Goal: Task Accomplishment & Management: Manage account settings

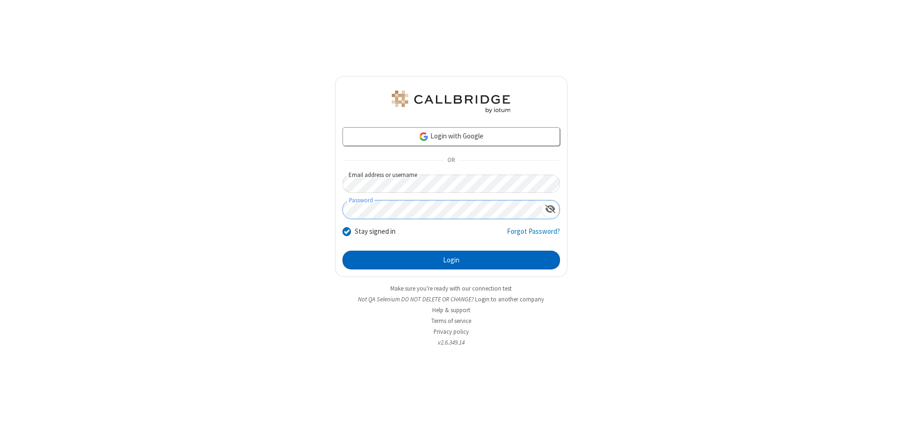
click at [451, 260] on button "Login" at bounding box center [451, 260] width 218 height 19
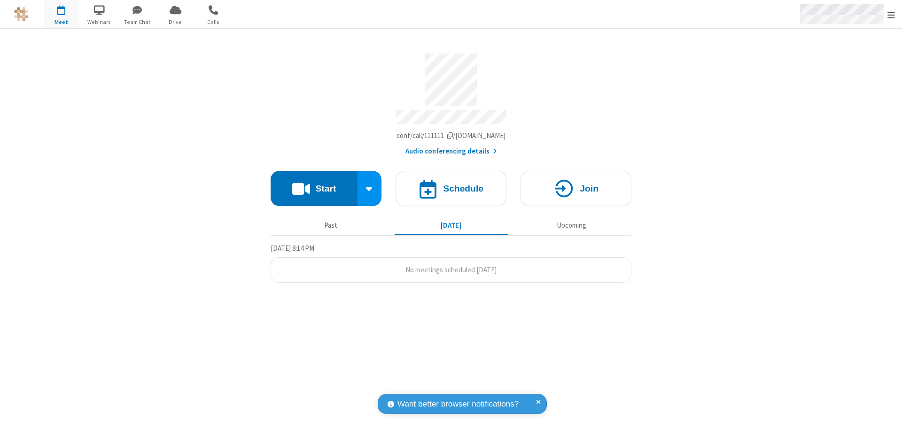
click at [891, 15] on span "Open menu" at bounding box center [891, 14] width 8 height 9
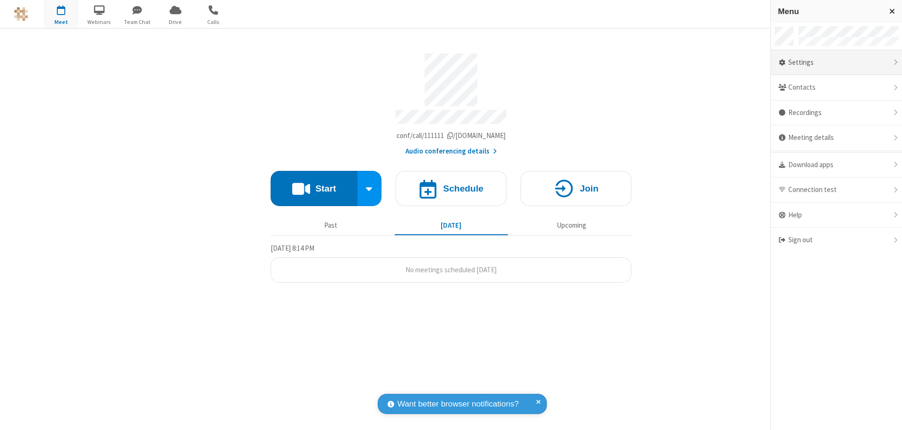
click at [836, 62] on div "Settings" at bounding box center [836, 62] width 131 height 25
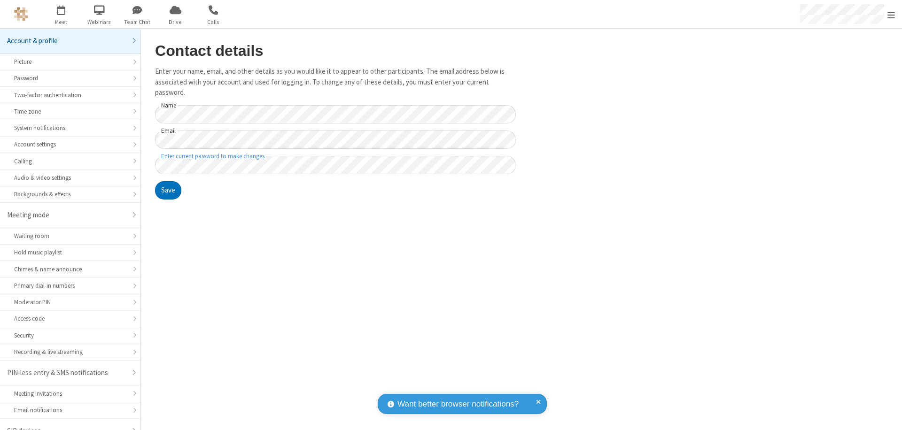
scroll to position [13, 0]
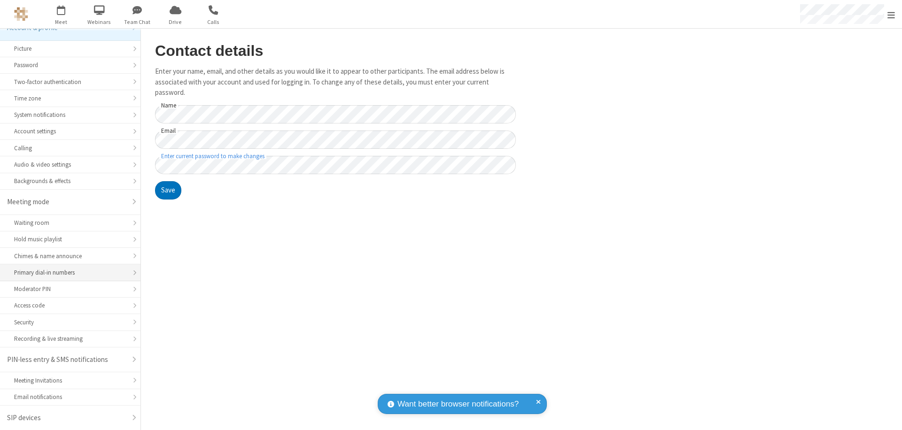
click at [67, 273] on div "Primary dial-in numbers" at bounding box center [70, 272] width 112 height 9
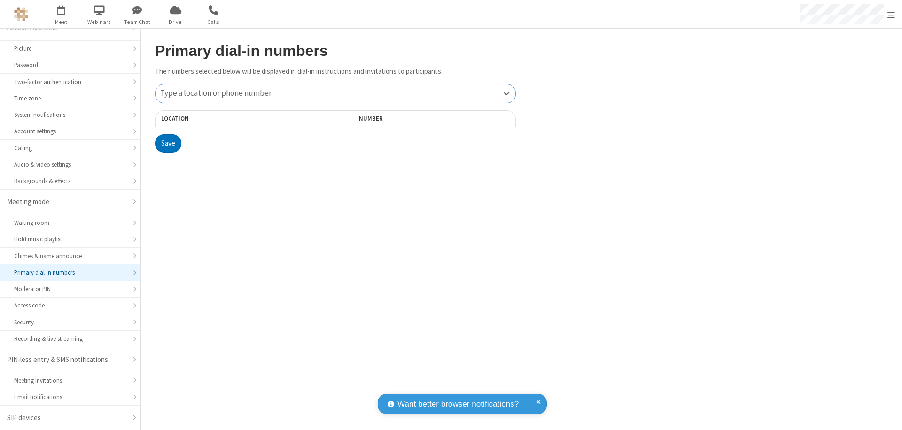
click at [335, 93] on div "Type a location or phone number" at bounding box center [335, 94] width 360 height 18
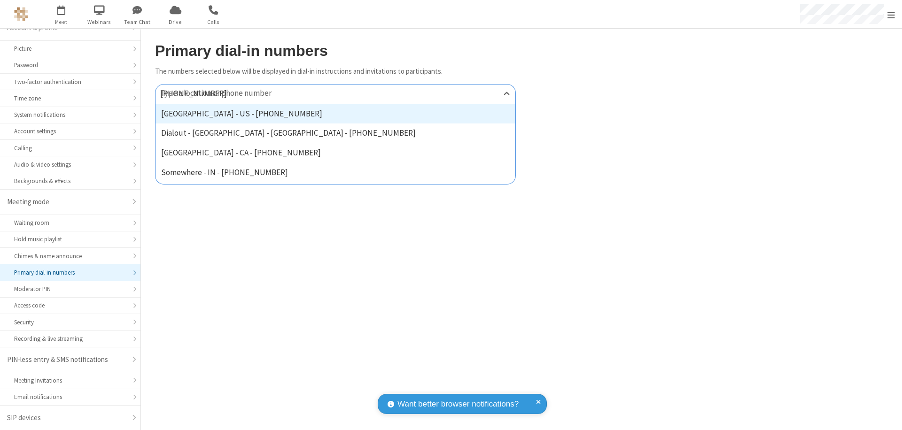
type input "[PHONE_NUMBER]"
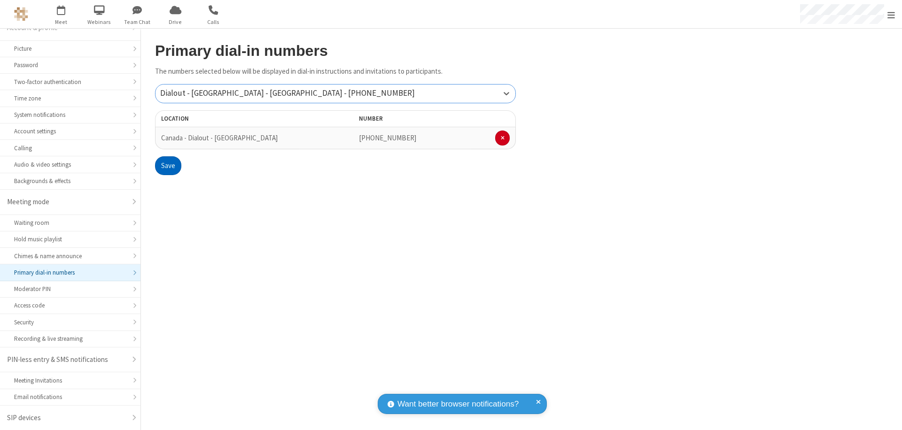
click at [168, 166] on button "Save" at bounding box center [168, 165] width 26 height 19
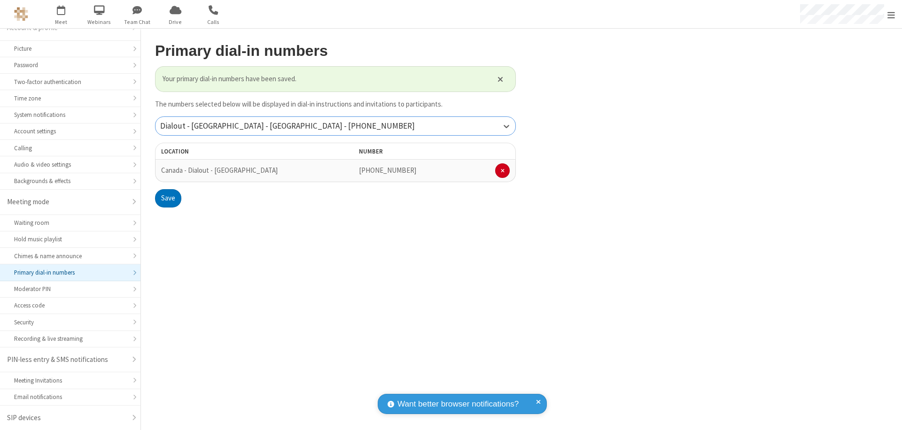
click at [335, 126] on div "Dialout - [GEOGRAPHIC_DATA] - [GEOGRAPHIC_DATA] - [PHONE_NUMBER]" at bounding box center [335, 126] width 360 height 18
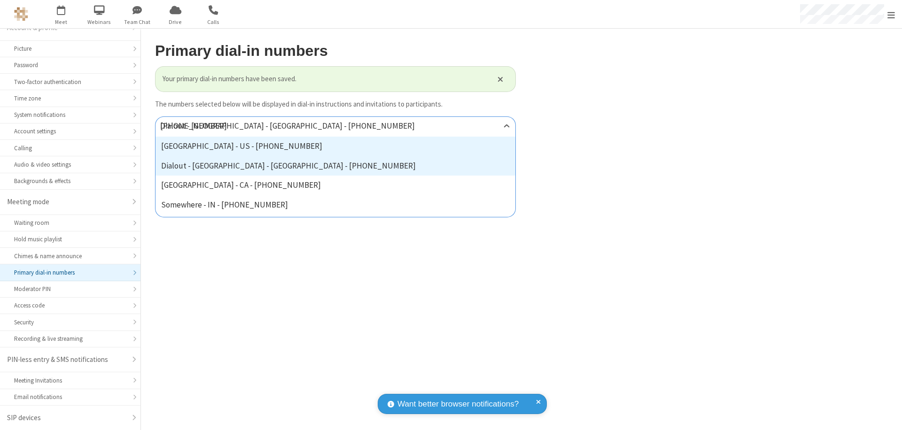
type input "[PHONE_NUMBER]"
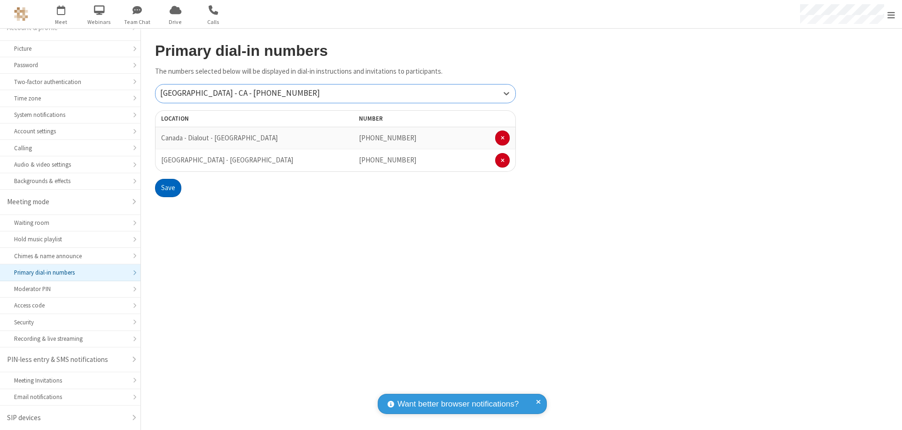
click at [168, 188] on button "Save" at bounding box center [168, 188] width 26 height 19
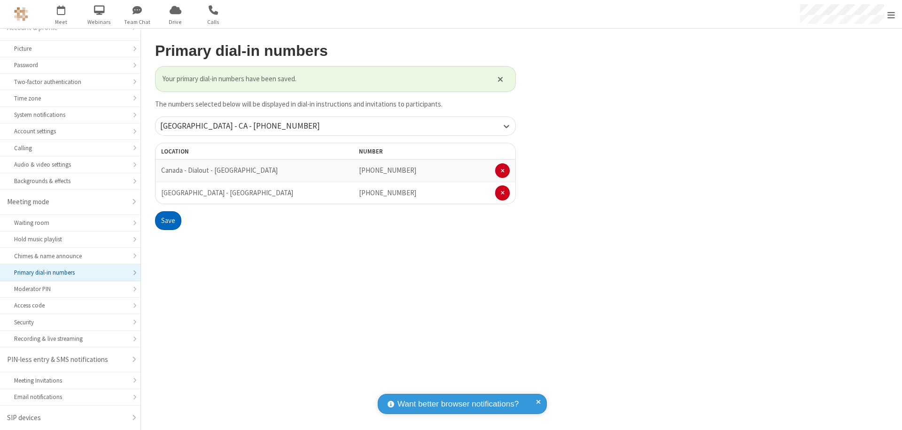
click at [891, 15] on span "Open menu" at bounding box center [891, 14] width 8 height 9
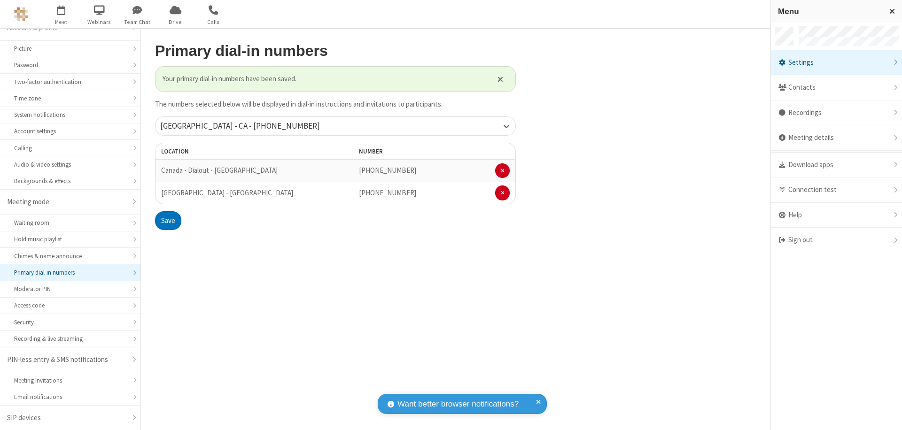
click at [836, 62] on div "Settings" at bounding box center [836, 62] width 131 height 25
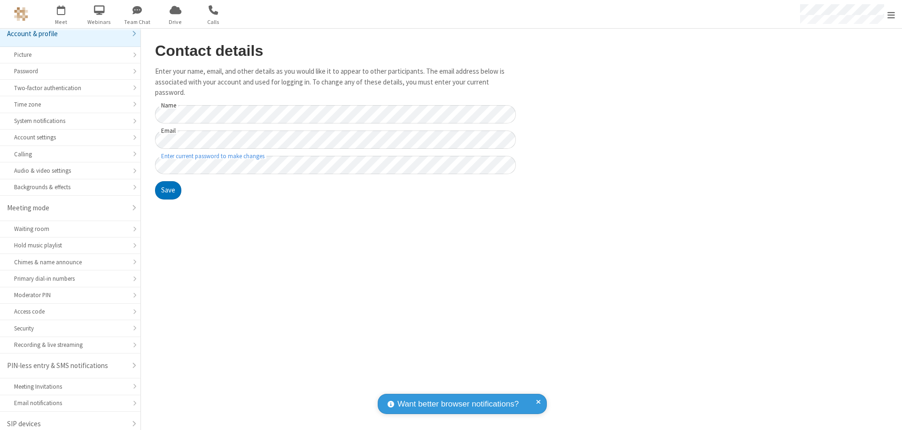
scroll to position [13, 0]
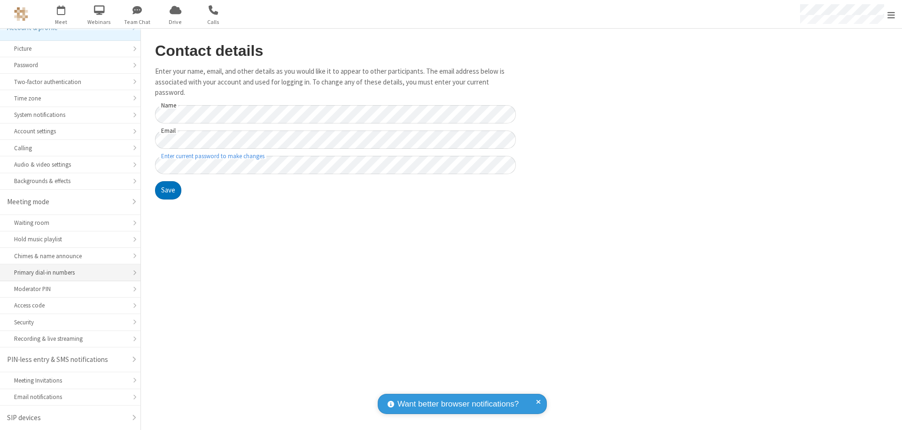
click at [67, 273] on div "Primary dial-in numbers" at bounding box center [70, 272] width 112 height 9
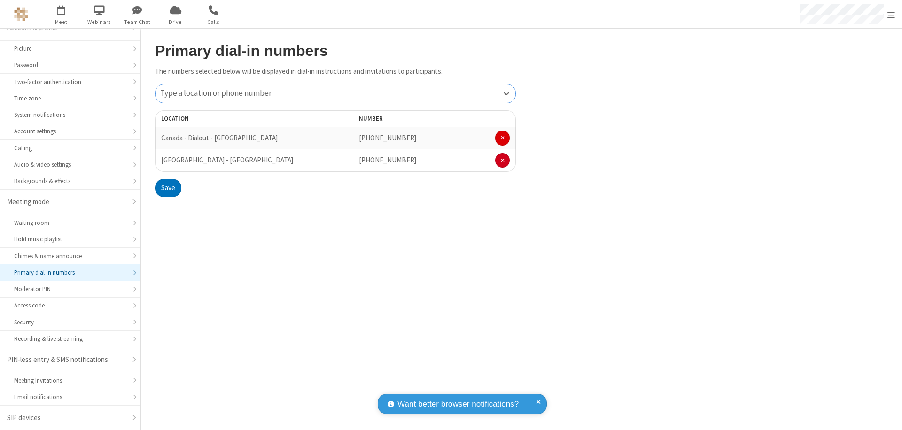
click at [502, 138] on span at bounding box center [503, 138] width 4 height 6
click at [168, 166] on button "Save" at bounding box center [168, 165] width 26 height 19
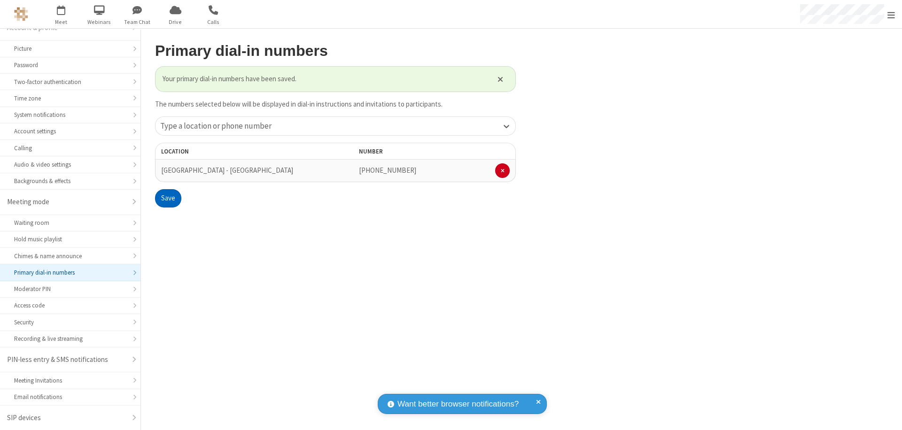
click at [891, 15] on span "Open menu" at bounding box center [891, 14] width 8 height 9
